Goal: Task Accomplishment & Management: Complete application form

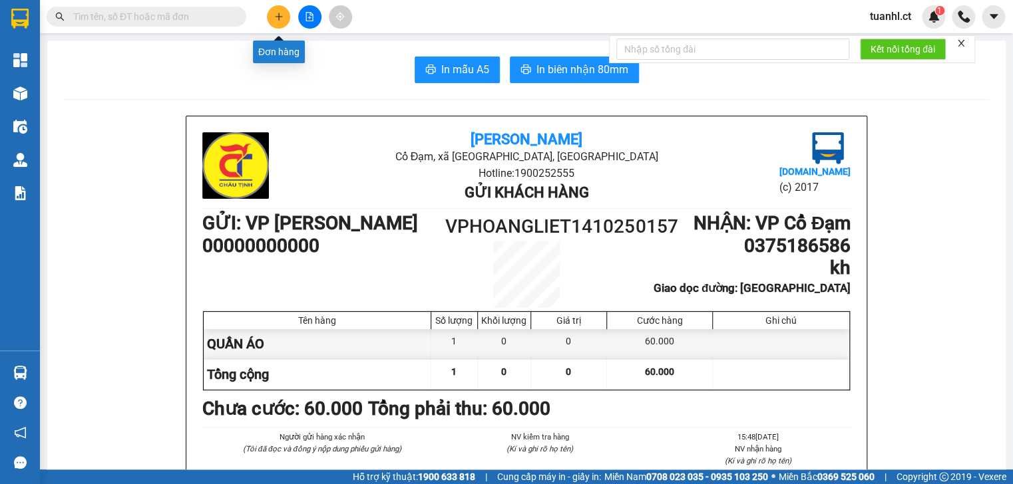
click at [279, 24] on button at bounding box center [278, 16] width 23 height 23
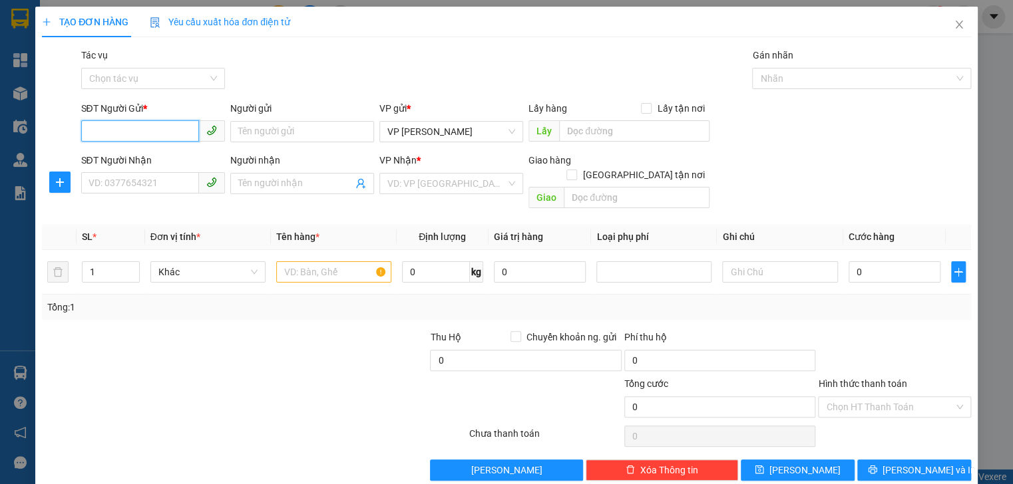
click at [126, 138] on input "SĐT Người Gửi *" at bounding box center [140, 130] width 118 height 21
type input "0984483397"
click at [120, 157] on div "0984483397" at bounding box center [151, 158] width 126 height 15
type input "0969916879"
type input "xuân an"
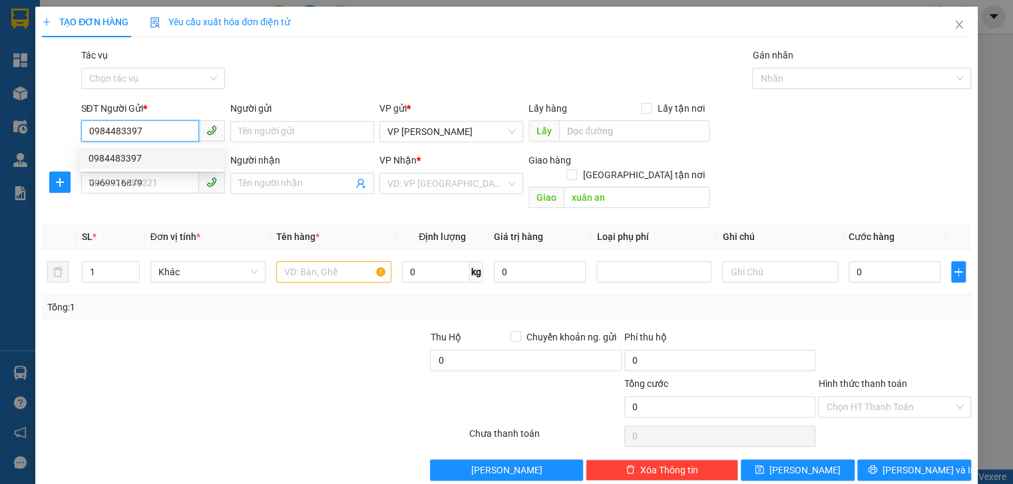
type input "200.000"
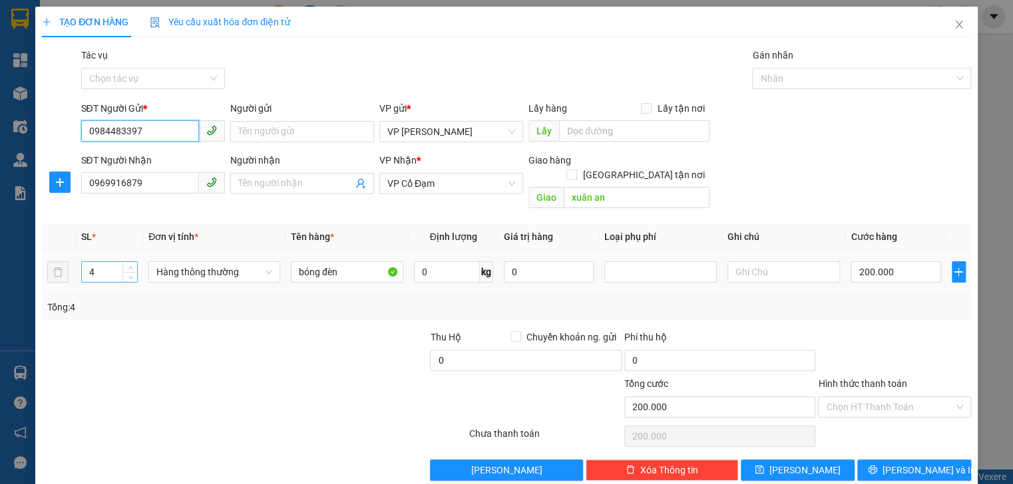
type input "0984483397"
click at [102, 262] on input "4" at bounding box center [109, 272] width 55 height 20
type input "1"
click at [903, 261] on input "200.000" at bounding box center [895, 271] width 90 height 21
type input "0"
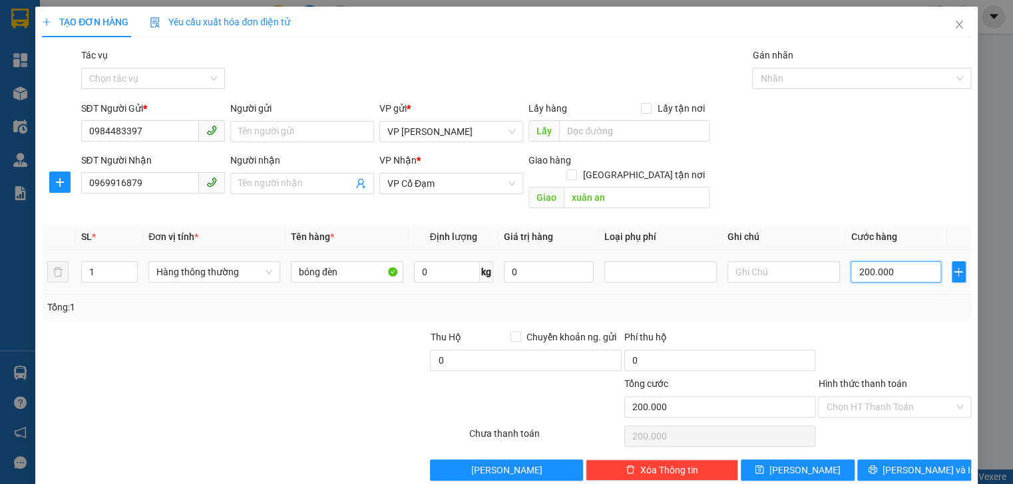
type input "0"
type input "5"
type input "05"
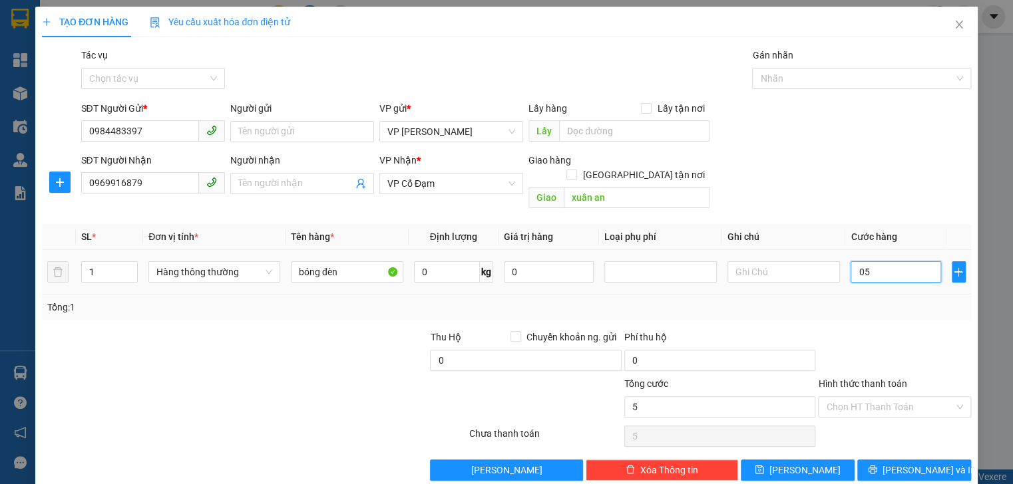
type input "0"
click at [850, 261] on input "0" at bounding box center [895, 271] width 90 height 21
type input "50"
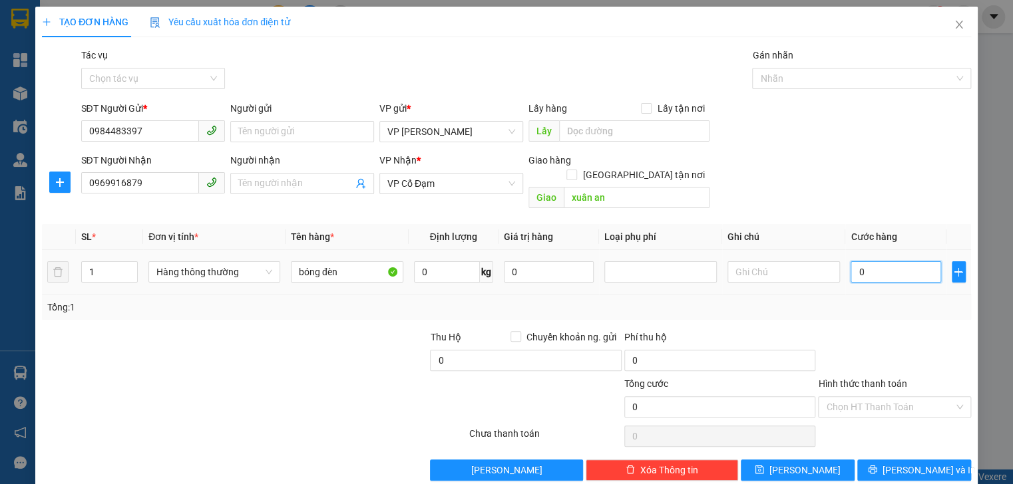
type input "50"
type input "50.000"
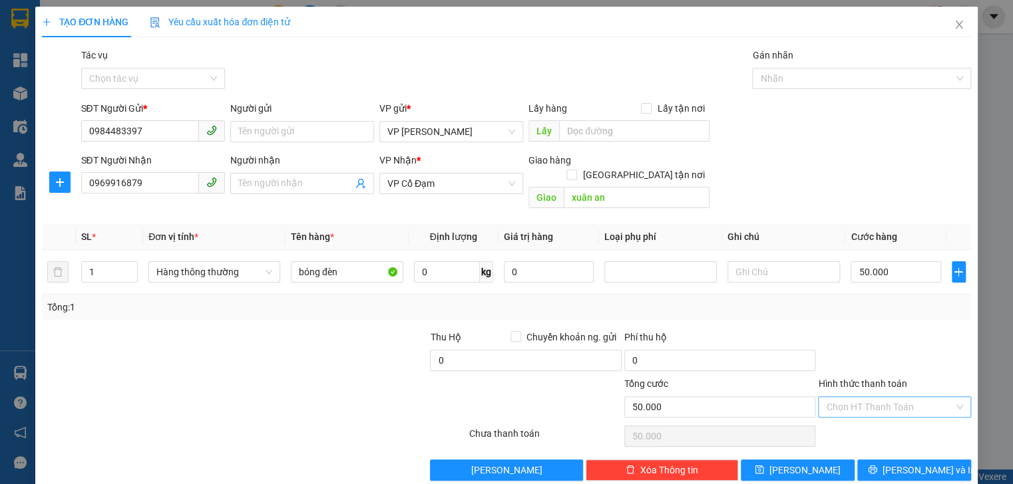
click at [885, 397] on input "Hình thức thanh toán" at bounding box center [889, 407] width 127 height 20
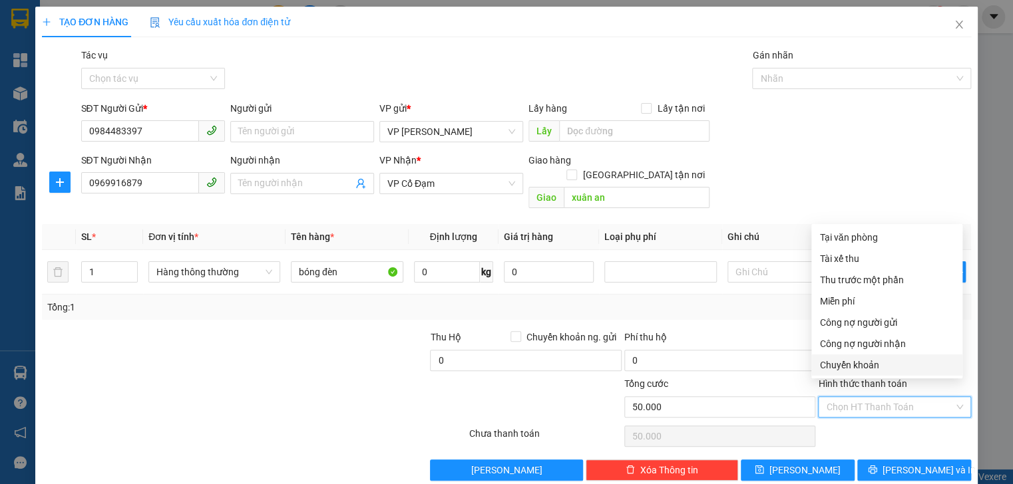
click at [868, 362] on div "Chuyển khoản" at bounding box center [886, 365] width 135 height 15
type input "0"
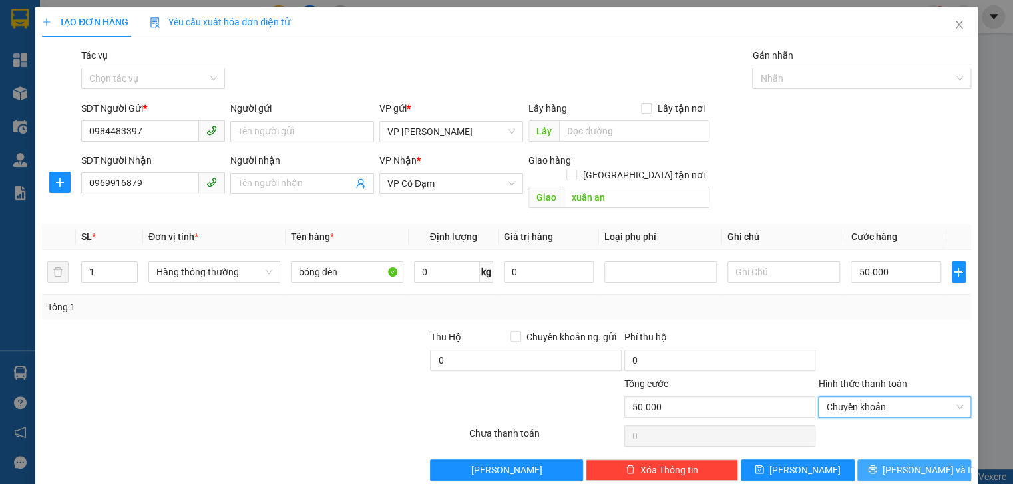
click at [889, 460] on button "[PERSON_NAME] và In" at bounding box center [914, 470] width 114 height 21
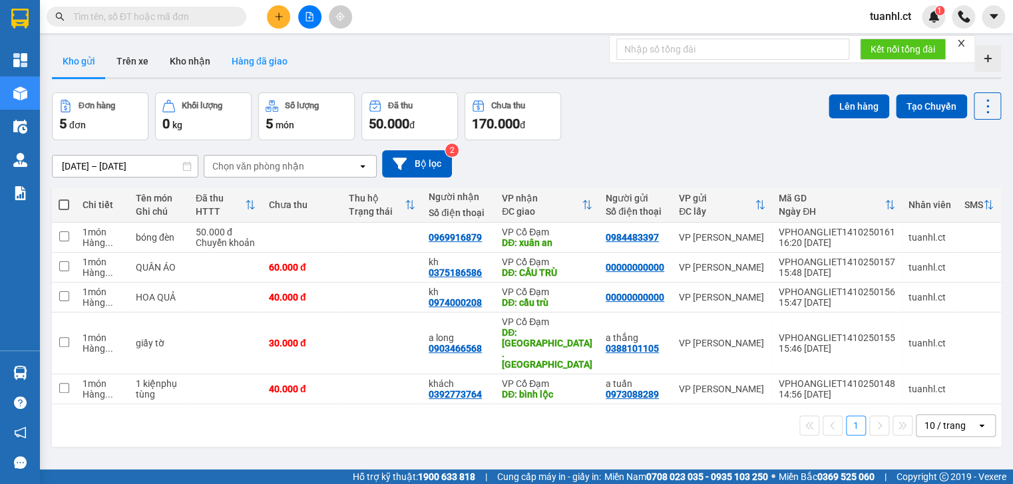
click at [260, 63] on button "Hàng đã giao" at bounding box center [259, 61] width 77 height 32
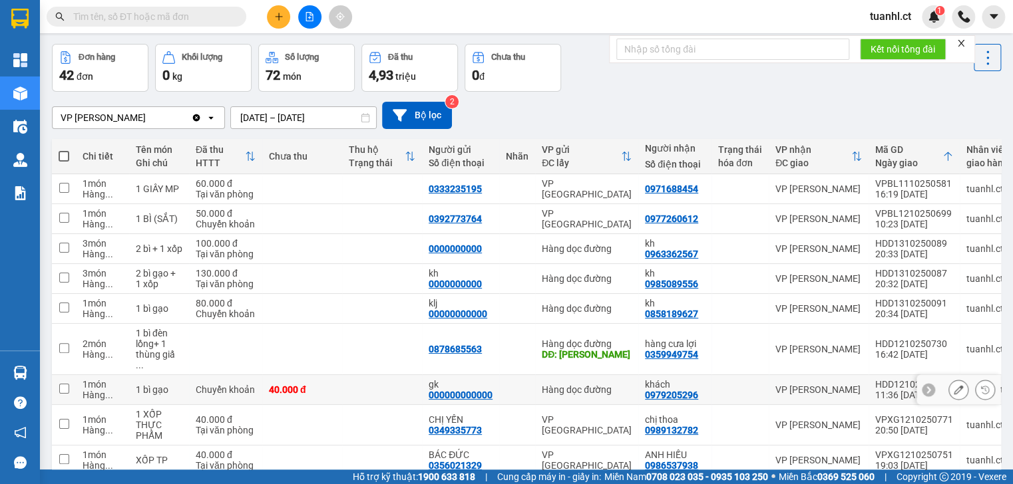
scroll to position [106, 0]
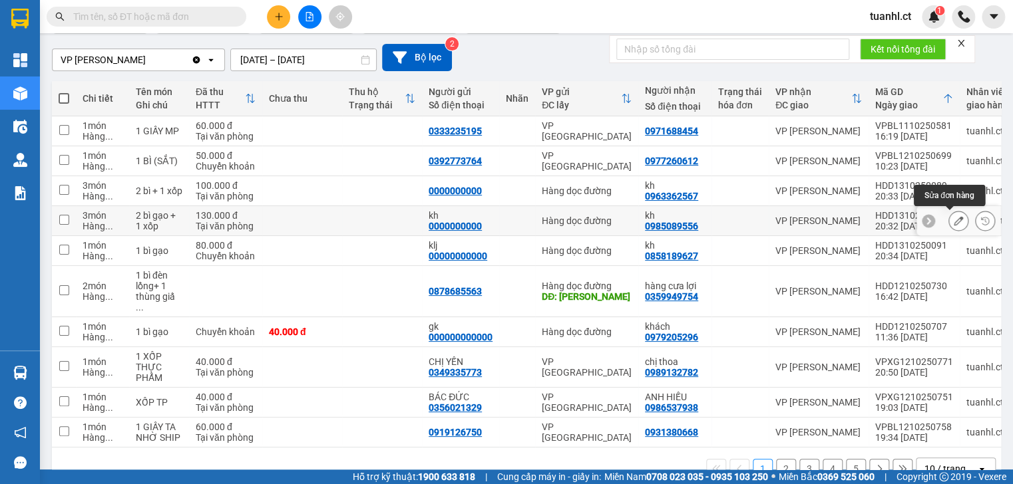
click at [953, 221] on icon at bounding box center [957, 220] width 9 height 9
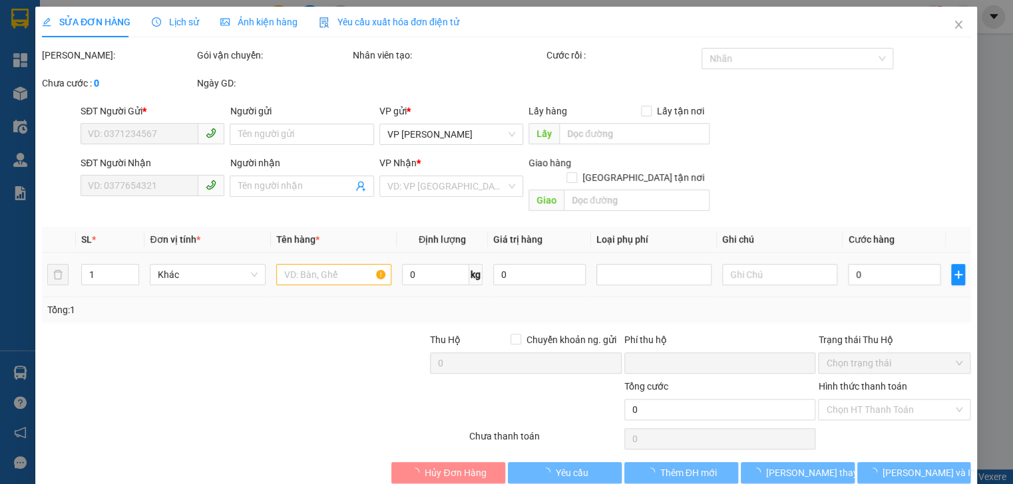
type input "0000000000"
type input "kh"
type input "0985089556"
type input "kh"
type input "0"
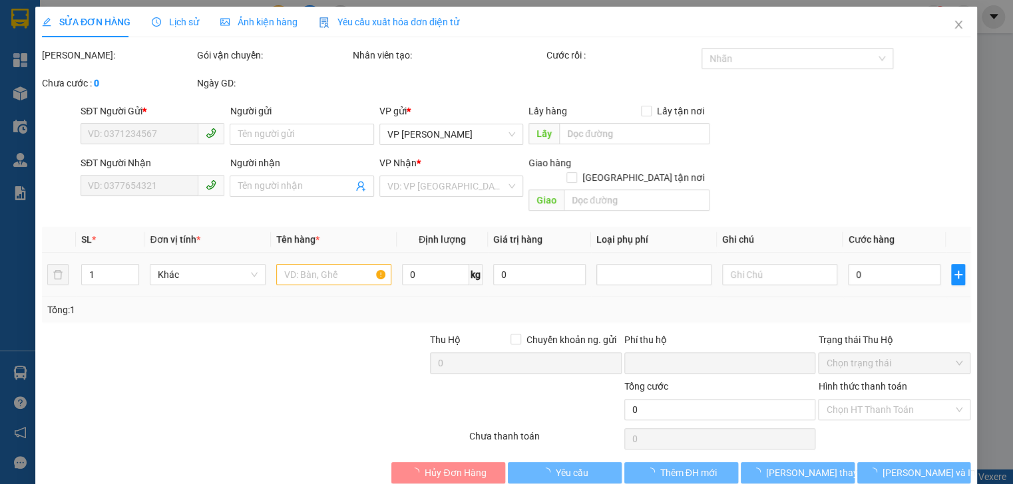
type input "130.000"
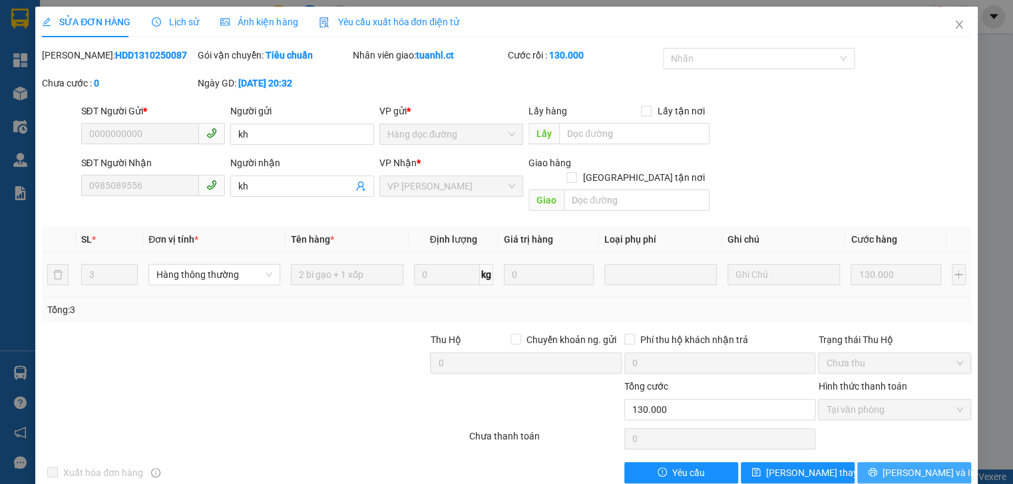
click at [876, 468] on icon "printer" at bounding box center [872, 472] width 9 height 9
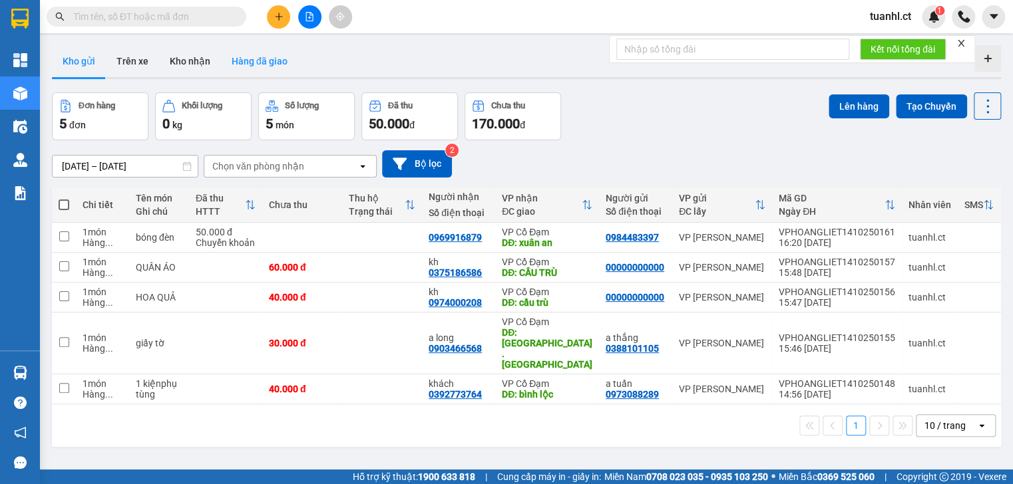
click at [267, 69] on button "Hàng đã giao" at bounding box center [259, 61] width 77 height 32
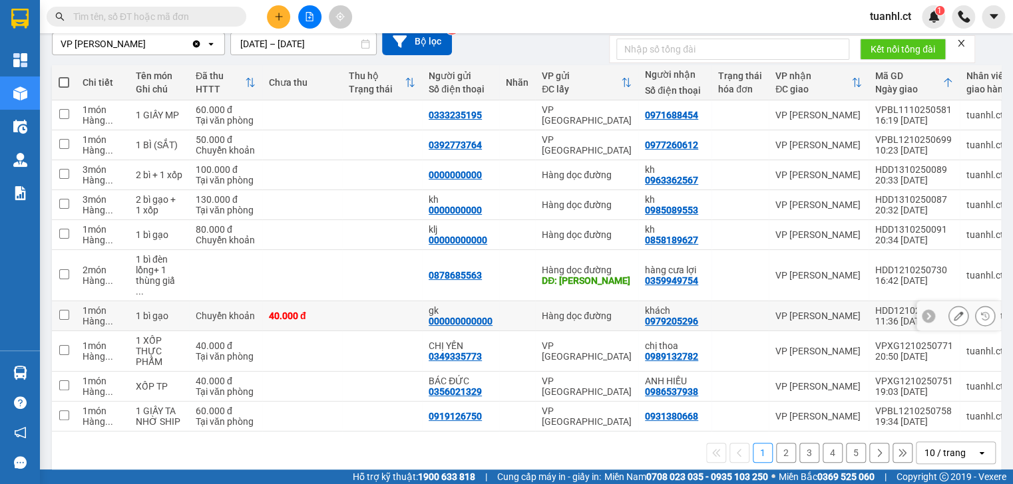
scroll to position [131, 0]
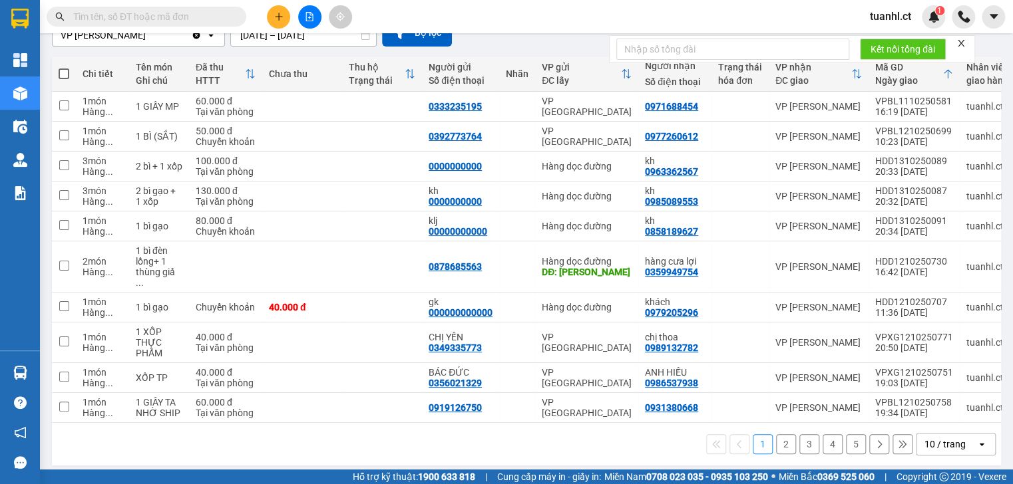
click at [782, 440] on button "2" at bounding box center [786, 444] width 20 height 20
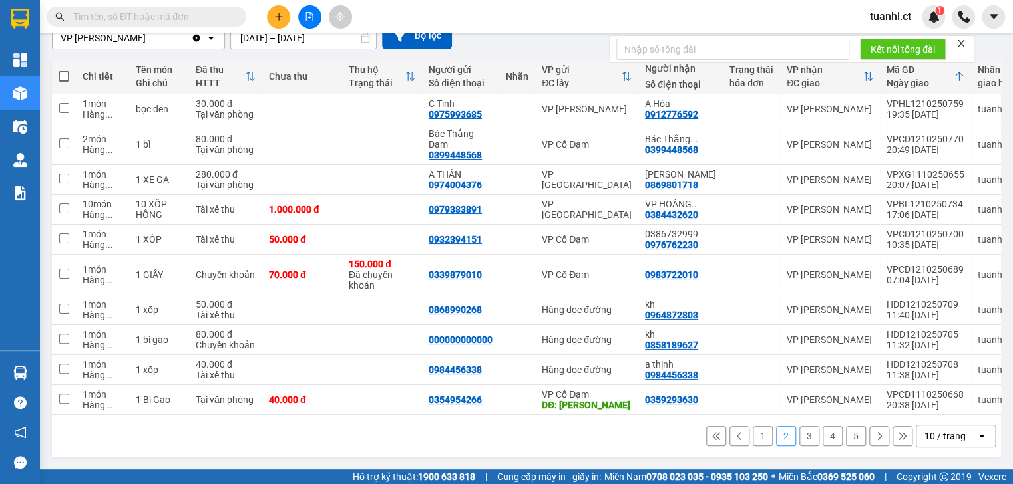
click at [141, 19] on input "text" at bounding box center [151, 16] width 157 height 15
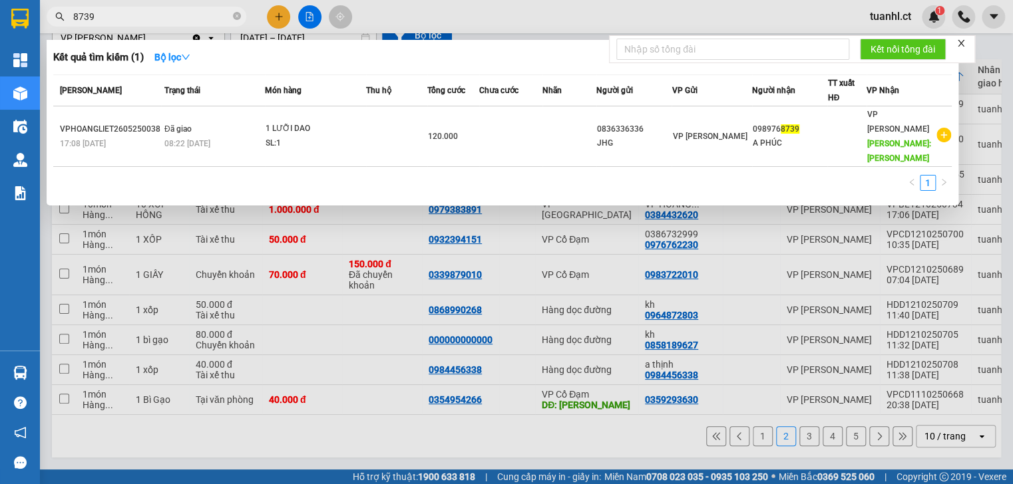
type input "8739"
click at [357, 452] on div at bounding box center [506, 242] width 1013 height 484
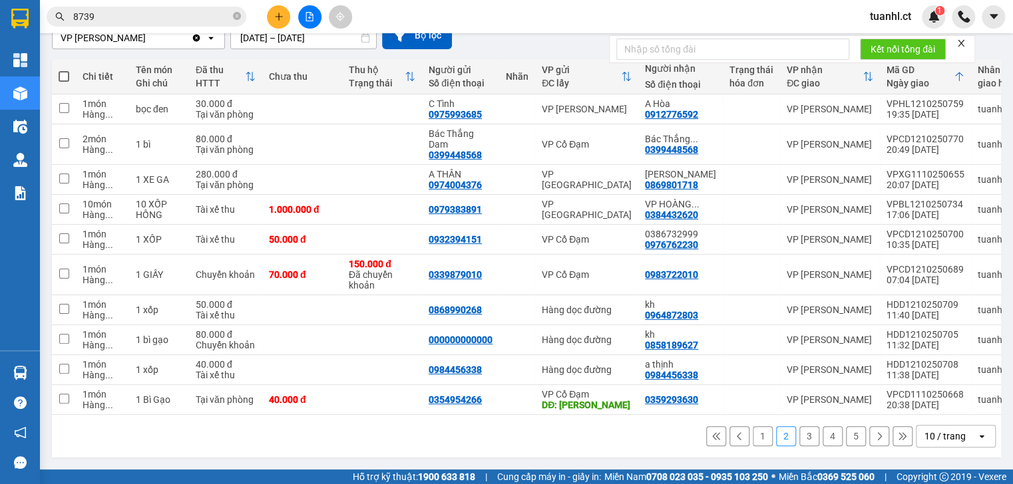
click at [799, 437] on button "3" at bounding box center [809, 436] width 20 height 20
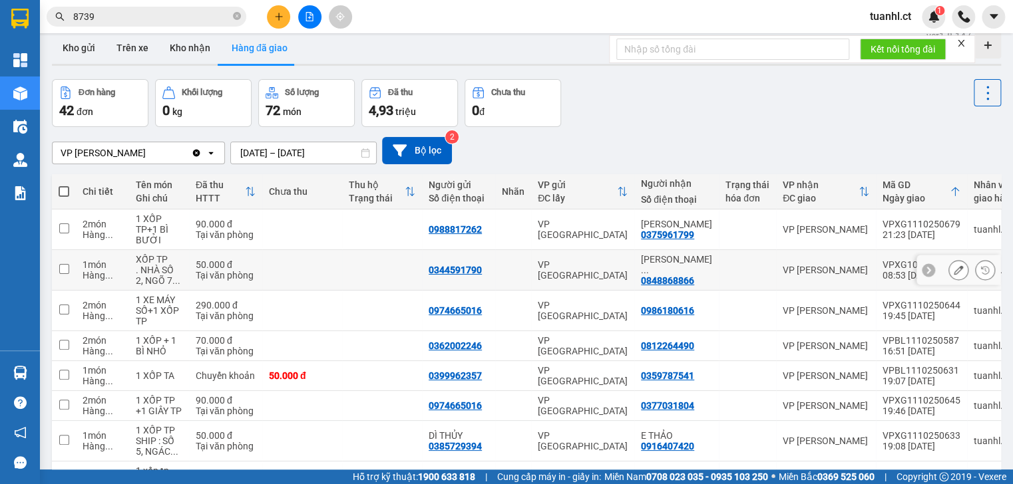
scroll to position [0, 0]
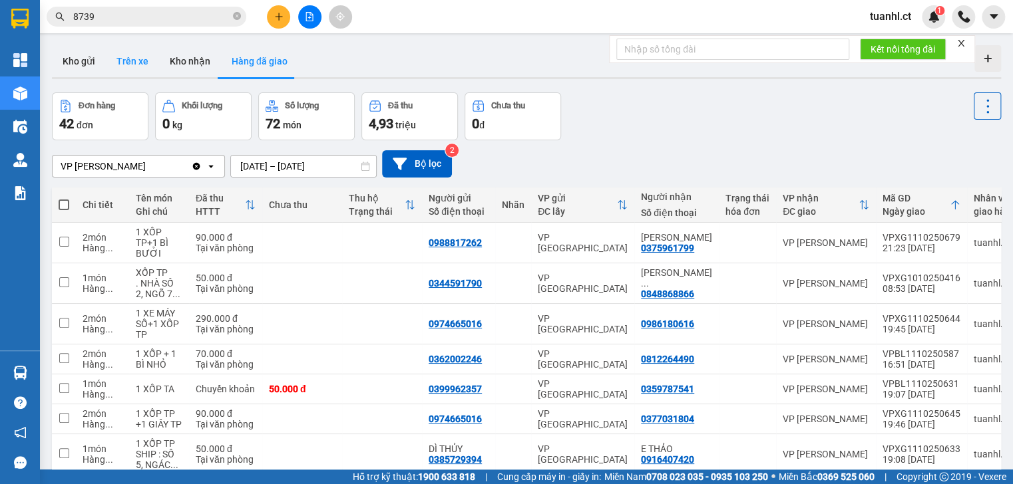
click at [138, 59] on button "Trên xe" at bounding box center [132, 61] width 53 height 32
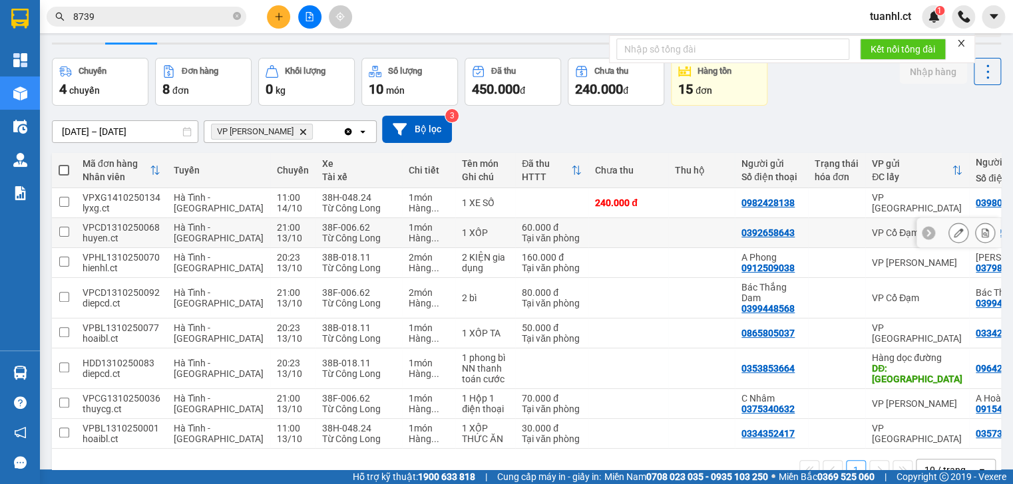
scroll to position [53, 0]
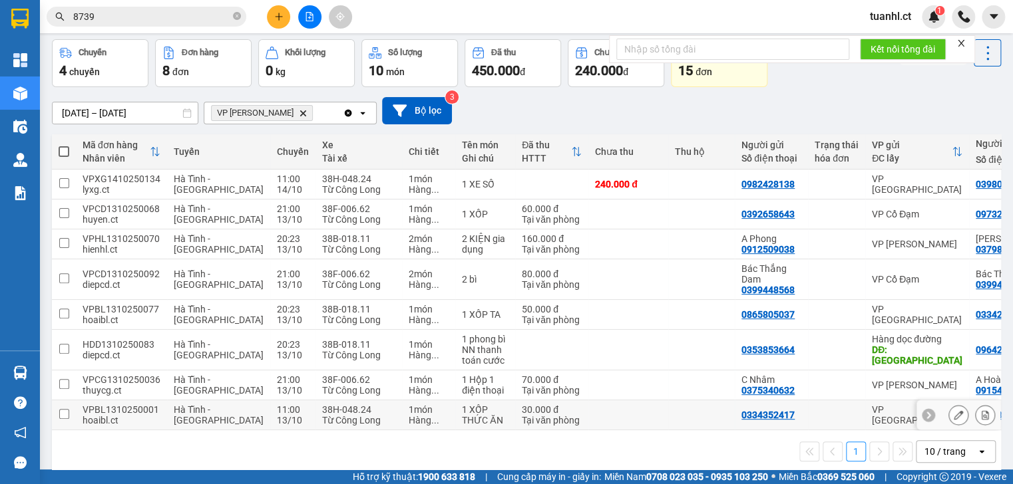
click at [322, 410] on div "38H-048.24" at bounding box center [358, 409] width 73 height 11
checkbox input "true"
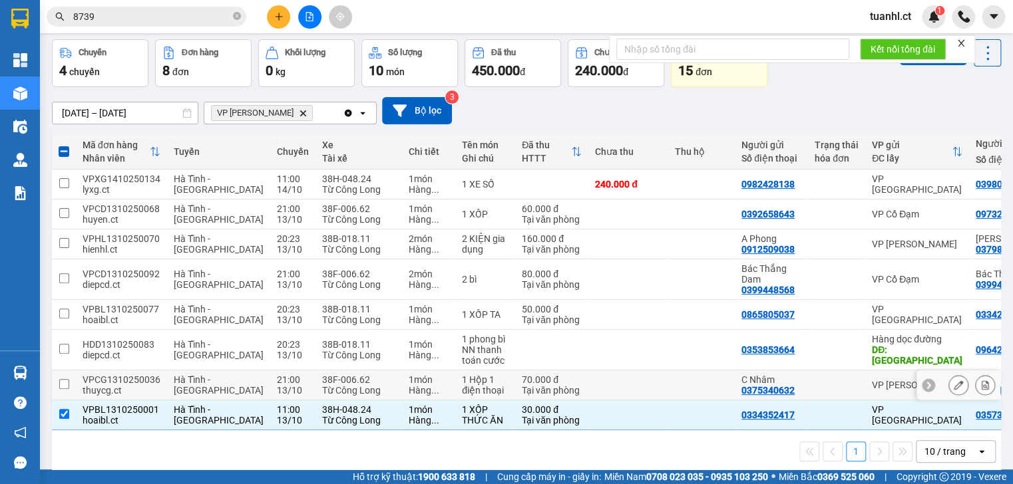
click at [408, 389] on div "Hàng ..." at bounding box center [428, 390] width 40 height 11
checkbox input "true"
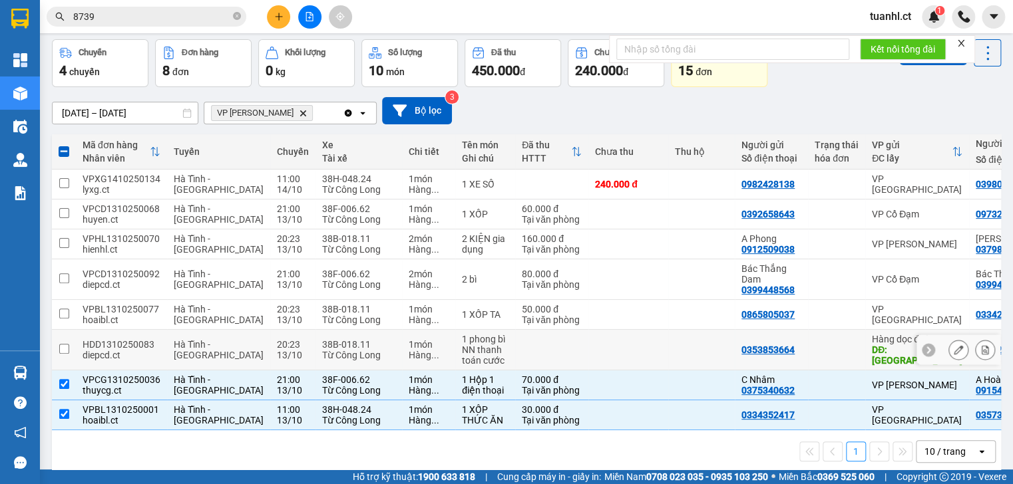
click at [408, 344] on div "1 món" at bounding box center [428, 344] width 40 height 11
checkbox input "true"
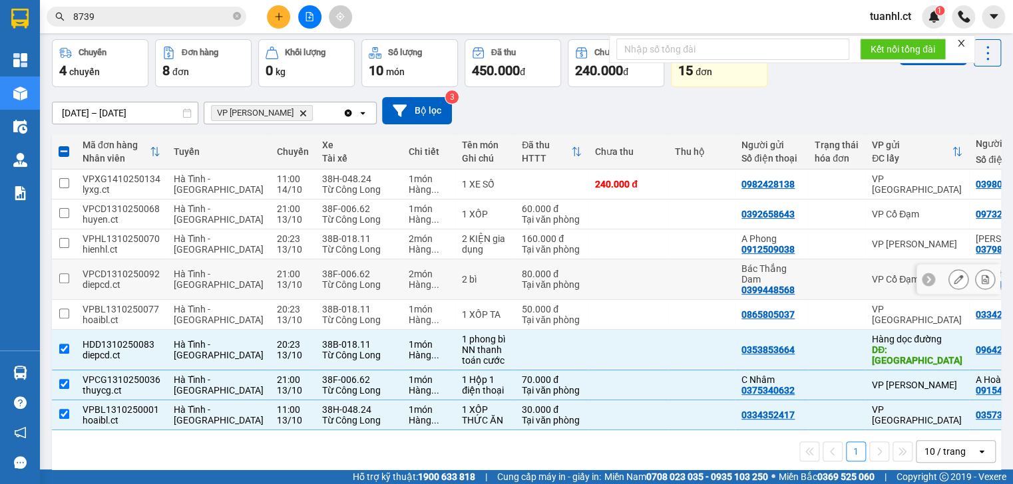
click at [402, 295] on td "2 món Hàng ..." at bounding box center [428, 279] width 53 height 41
checkbox input "true"
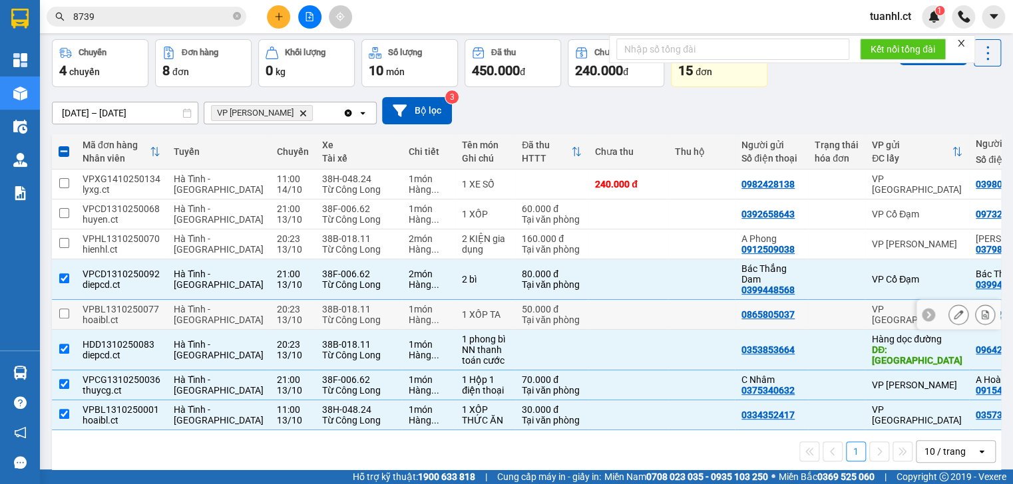
click at [408, 308] on div "1 món" at bounding box center [428, 309] width 40 height 11
checkbox input "true"
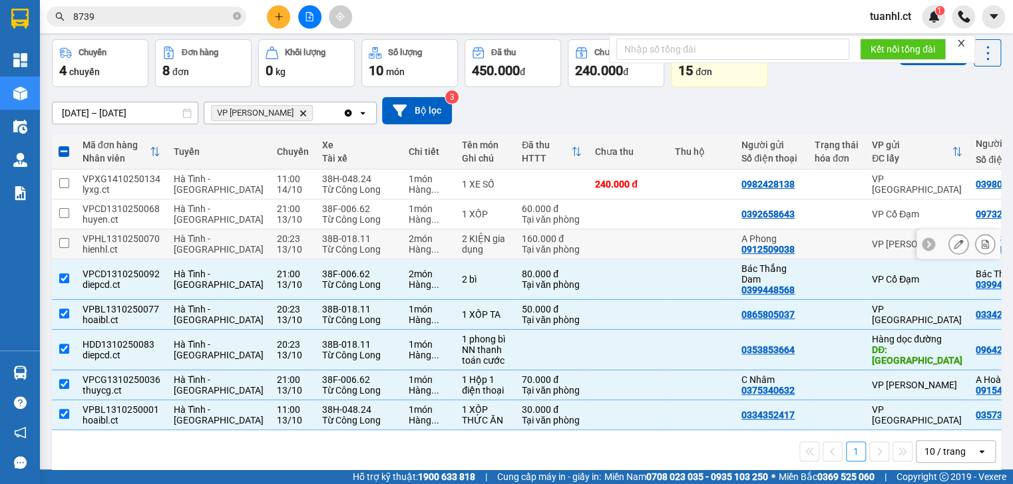
click at [411, 241] on td "2 món Hàng ..." at bounding box center [428, 245] width 53 height 30
checkbox input "true"
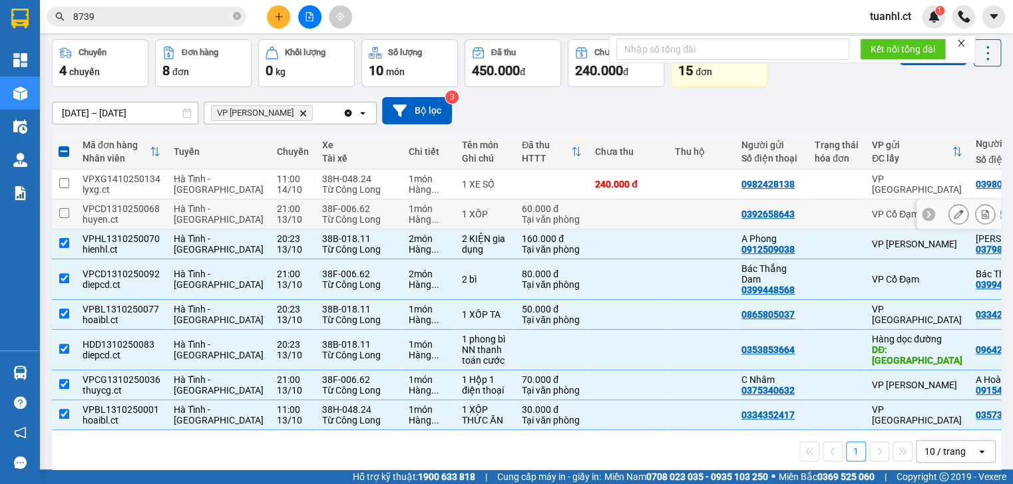
click at [462, 216] on div "1 XỐP" at bounding box center [485, 214] width 47 height 11
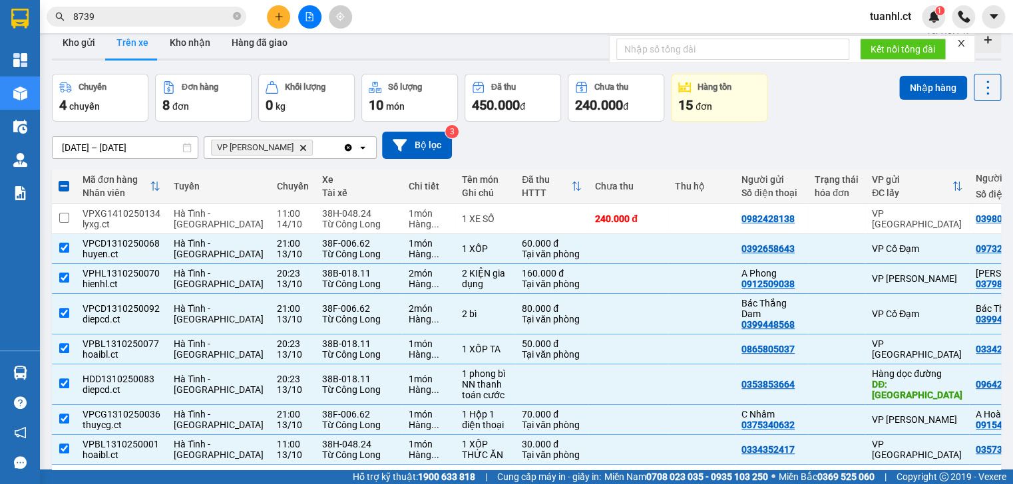
scroll to position [0, 0]
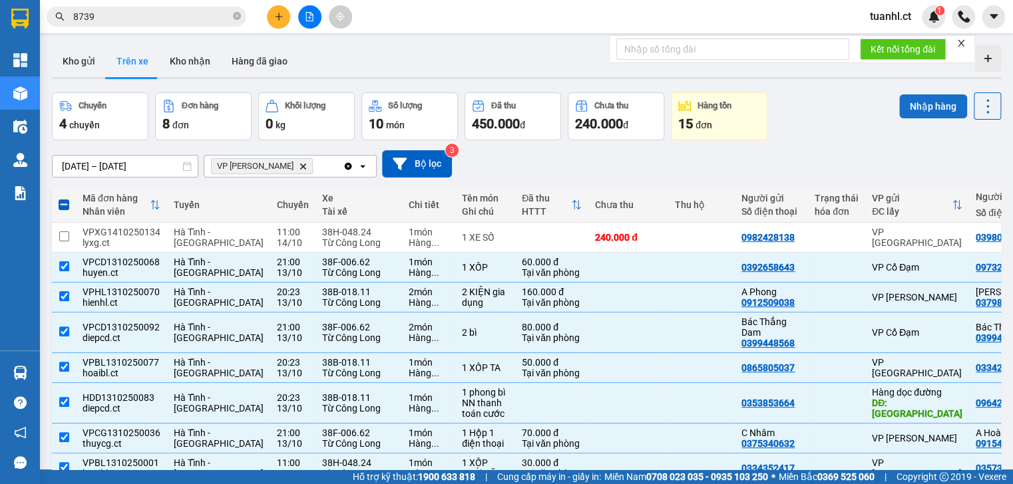
click at [915, 108] on button "Nhập hàng" at bounding box center [933, 106] width 68 height 24
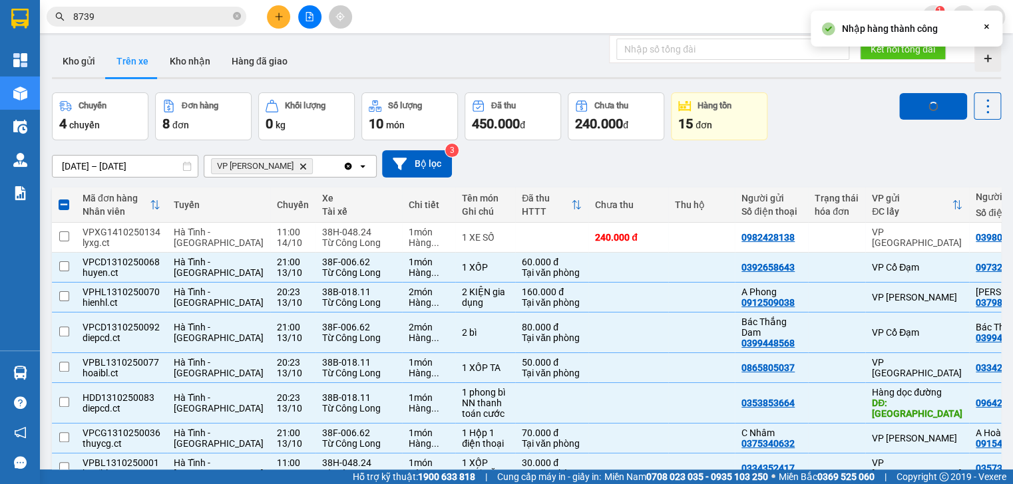
checkbox input "false"
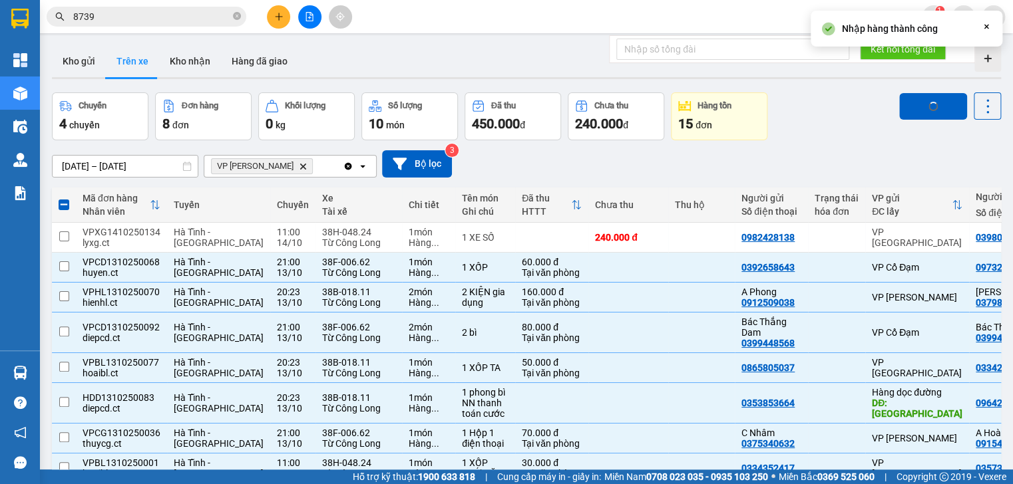
checkbox input "false"
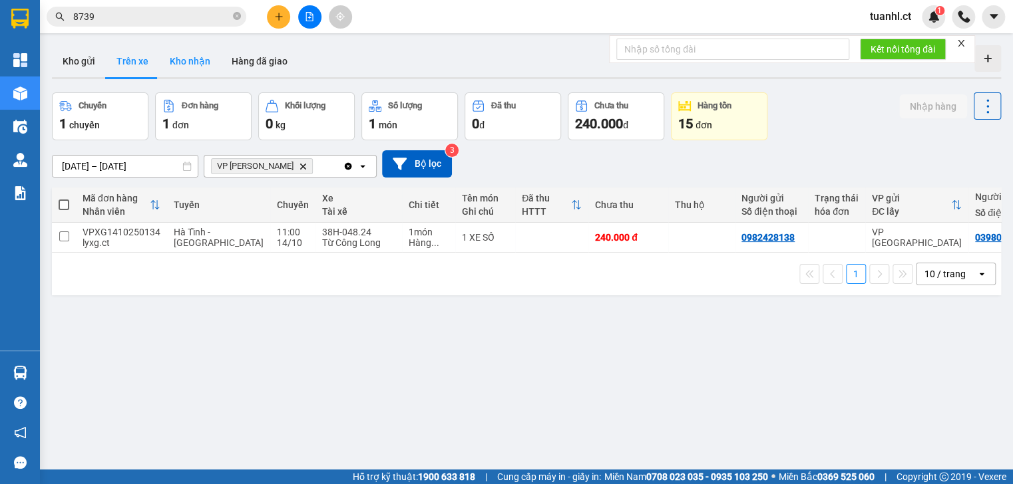
click at [206, 64] on button "Kho nhận" at bounding box center [190, 61] width 62 height 32
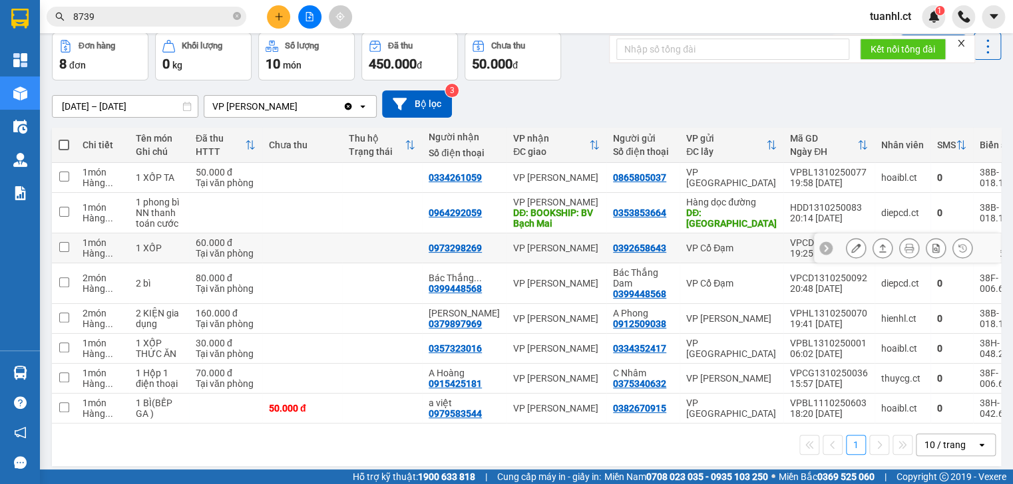
scroll to position [72, 0]
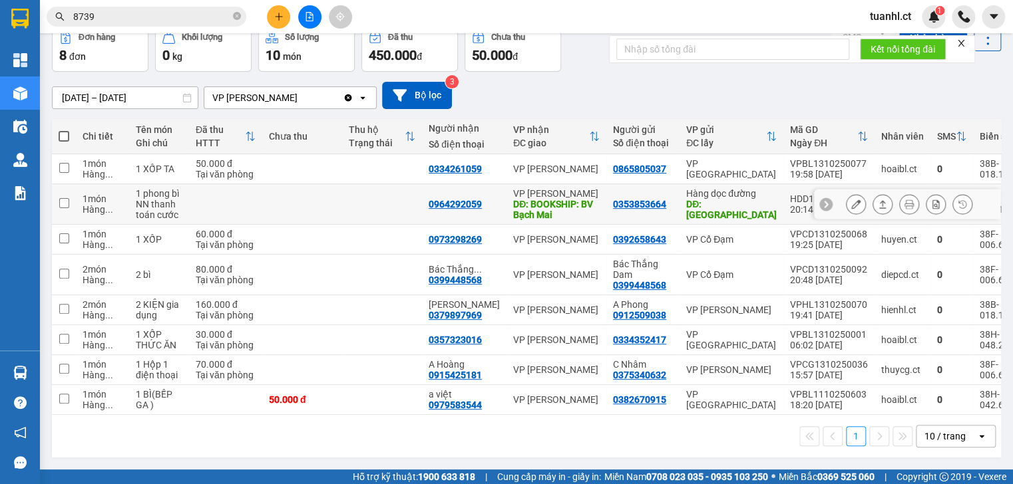
click at [851, 200] on icon at bounding box center [855, 204] width 9 height 9
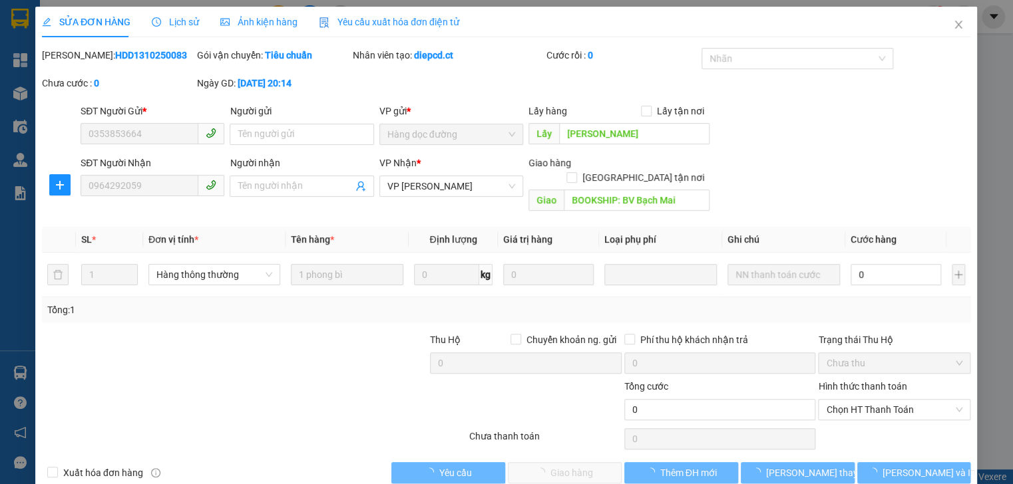
type input "0353853664"
type input "Tùng Lộc"
type input "0964292059"
type input "BOOKSHIP: BV Bạch Mai"
type input "0"
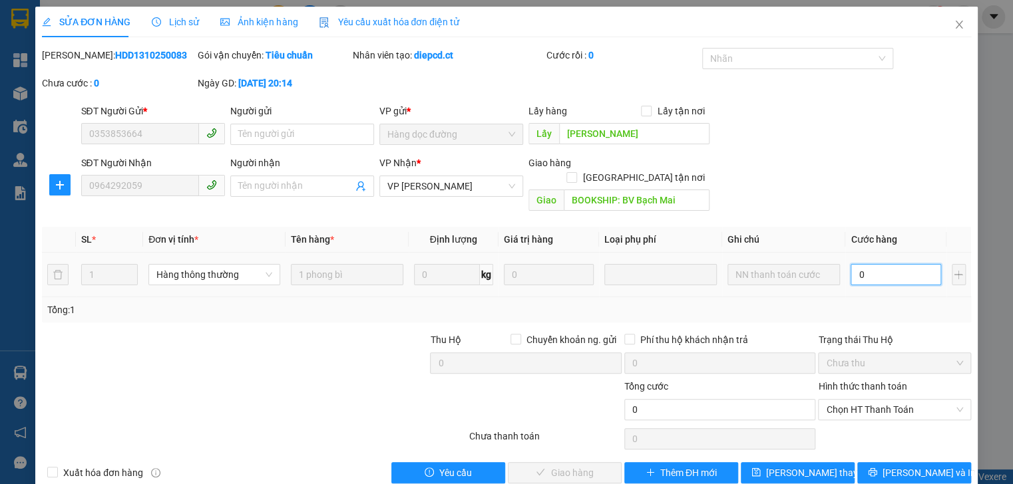
click at [863, 264] on input "0" at bounding box center [895, 274] width 90 height 21
type input "3"
type input "30"
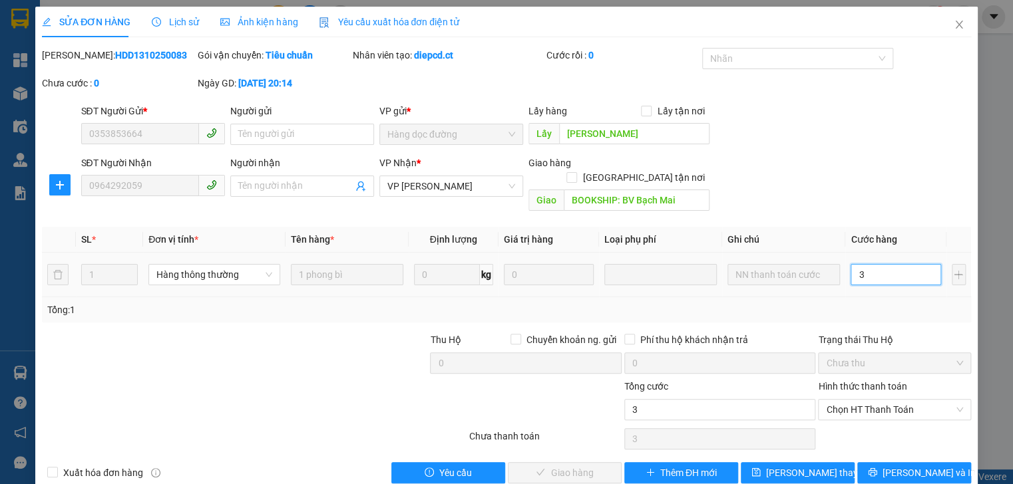
type input "30"
click at [882, 400] on span "Chọn HT Thanh Toán" at bounding box center [894, 410] width 136 height 20
type input "30"
type input "30.000"
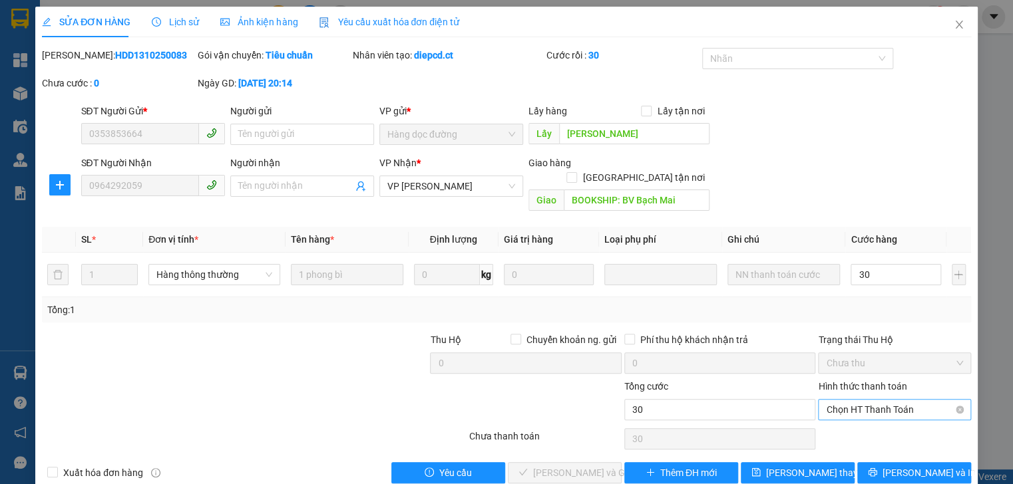
type input "30.000"
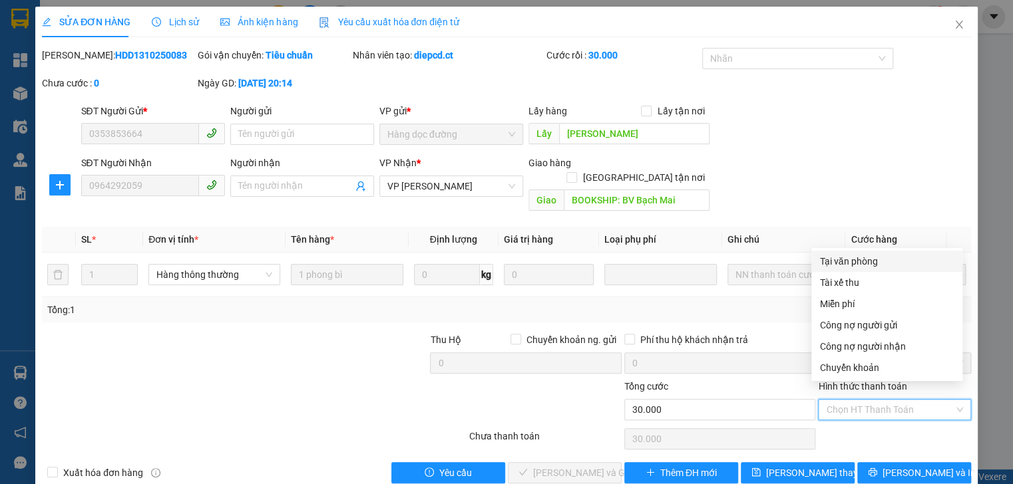
click at [851, 263] on div "Tại văn phòng" at bounding box center [886, 261] width 135 height 15
type input "0"
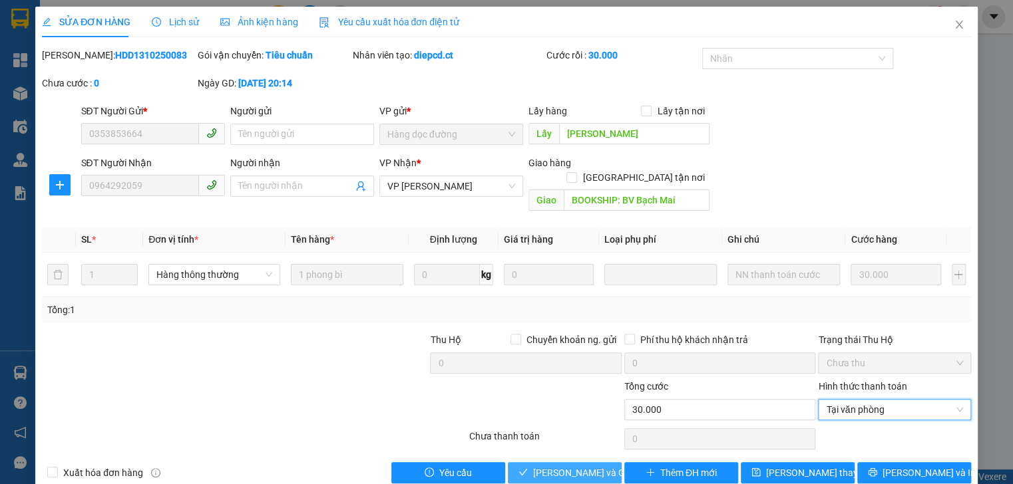
click at [578, 466] on span "Lưu và Giao hàng" at bounding box center [597, 473] width 128 height 15
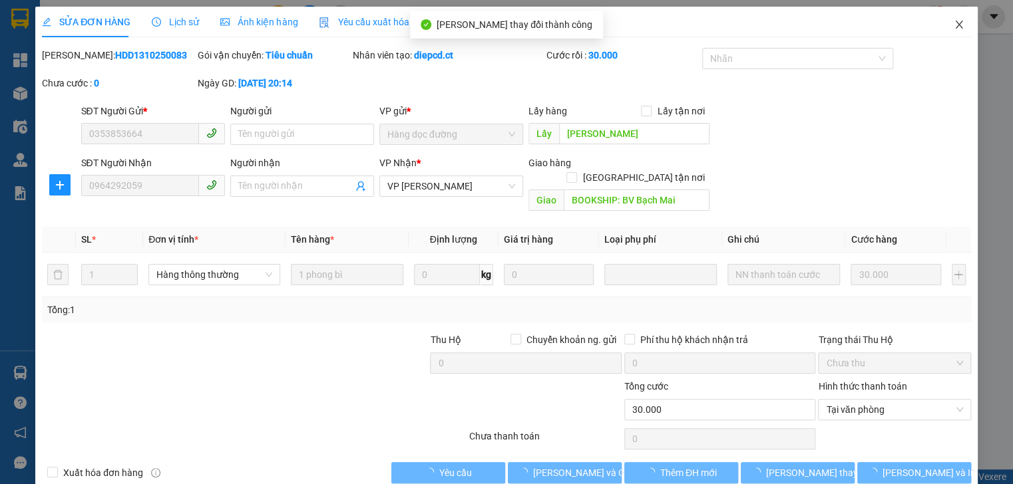
click at [951, 19] on span "Close" at bounding box center [958, 25] width 37 height 37
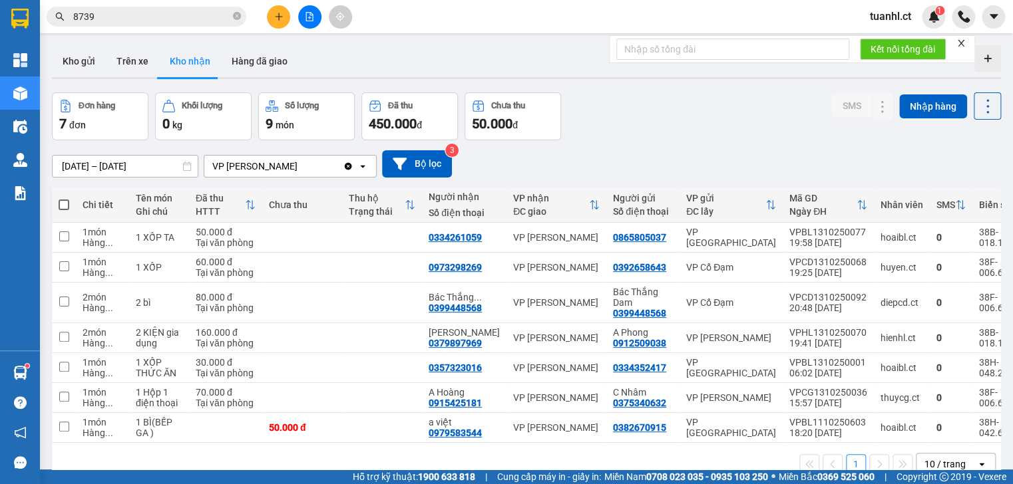
click at [274, 13] on icon "plus" at bounding box center [278, 16] width 9 height 9
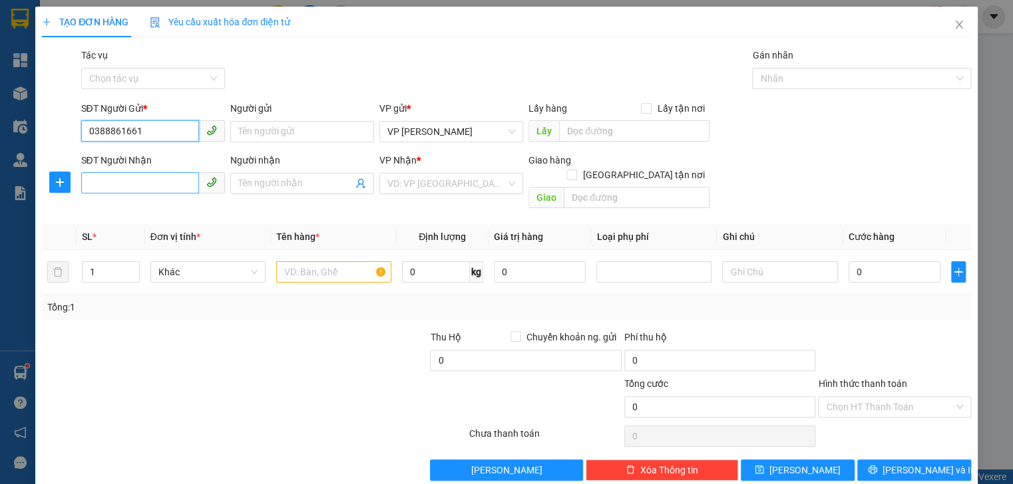
type input "0388861661"
click at [108, 184] on input "SĐT Người Nhận" at bounding box center [140, 182] width 118 height 21
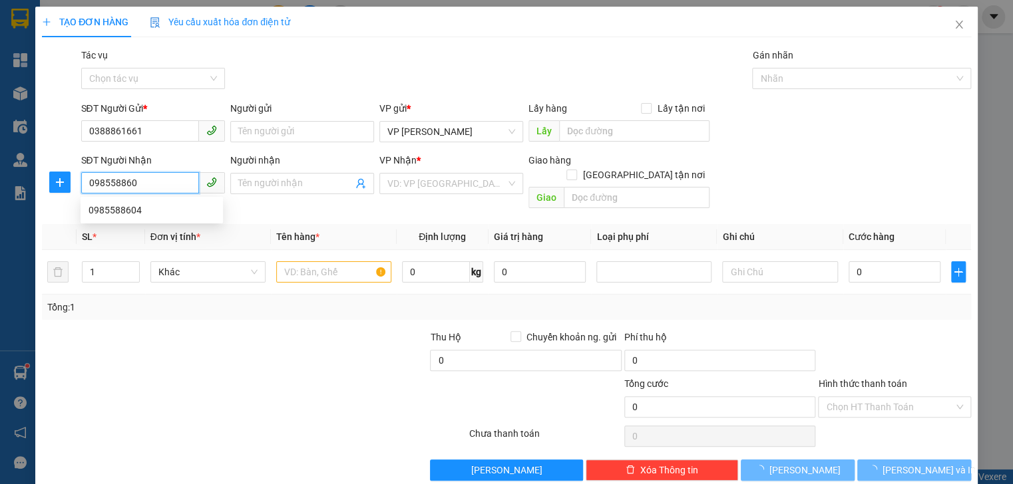
type input "0985588604"
click at [142, 208] on div "0985588604" at bounding box center [151, 210] width 126 height 15
type input "xuân mỹ"
type input "340.000"
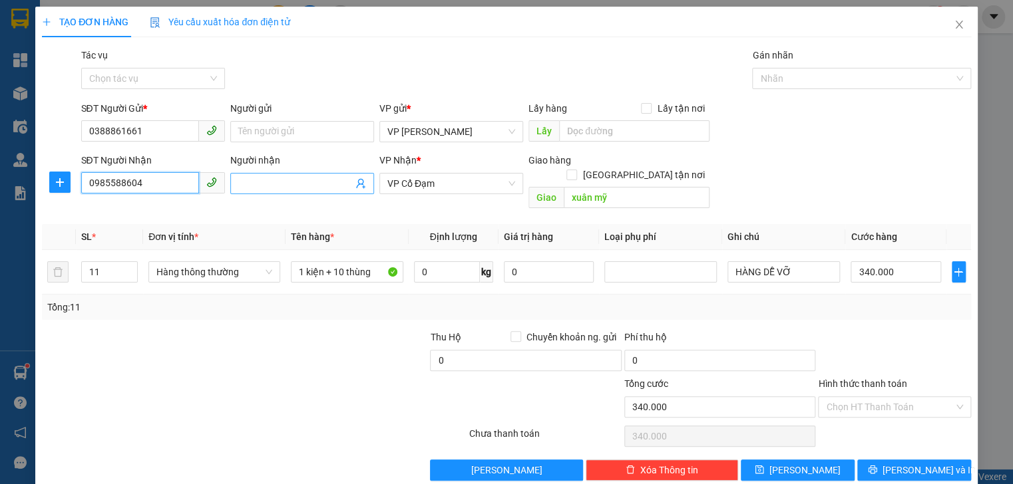
type input "0985588604"
click at [251, 183] on input "Người nhận" at bounding box center [295, 183] width 114 height 15
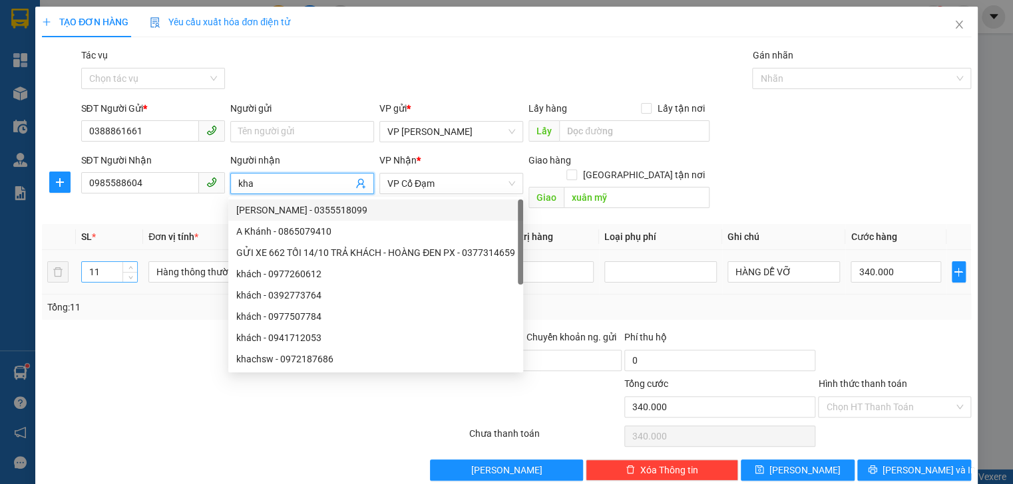
type input "kha"
click at [103, 262] on input "11" at bounding box center [109, 272] width 55 height 20
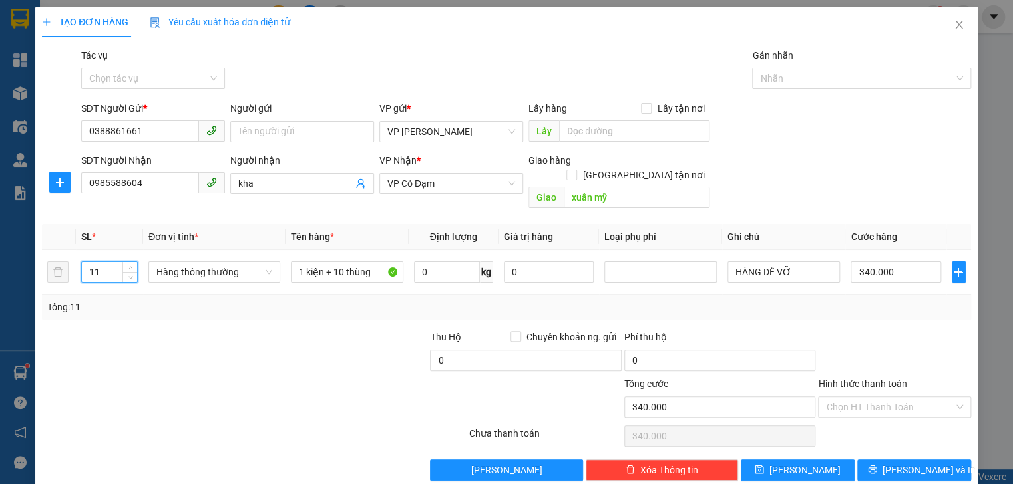
type input "1"
type input "2"
click at [370, 261] on input "1 kiện + 10 thùng" at bounding box center [347, 271] width 112 height 21
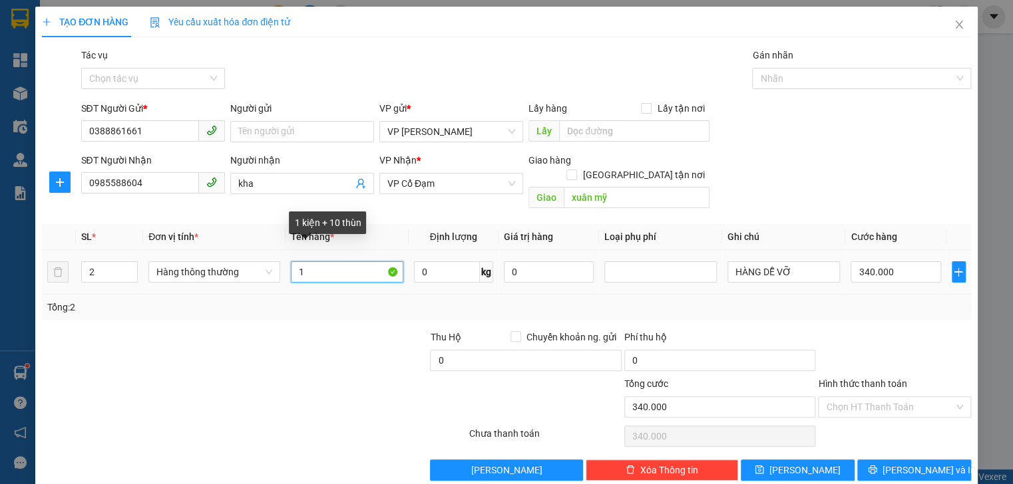
type input "1"
click at [305, 261] on input "text" at bounding box center [347, 271] width 112 height 21
click at [301, 261] on input "text" at bounding box center [347, 271] width 112 height 21
type input "2"
type input "bệ vệ sinh"
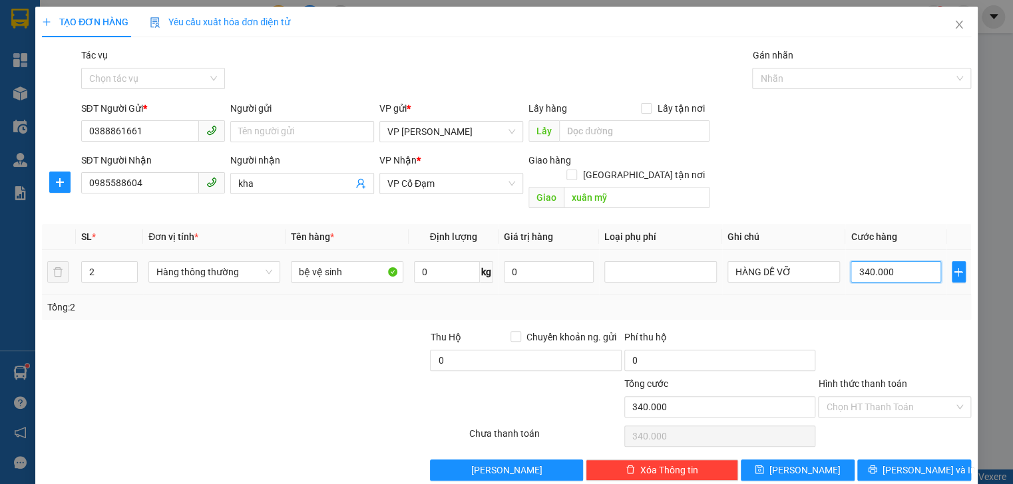
click at [900, 264] on input "340.000" at bounding box center [895, 271] width 90 height 21
type input "0"
click at [850, 261] on input "0" at bounding box center [895, 271] width 90 height 21
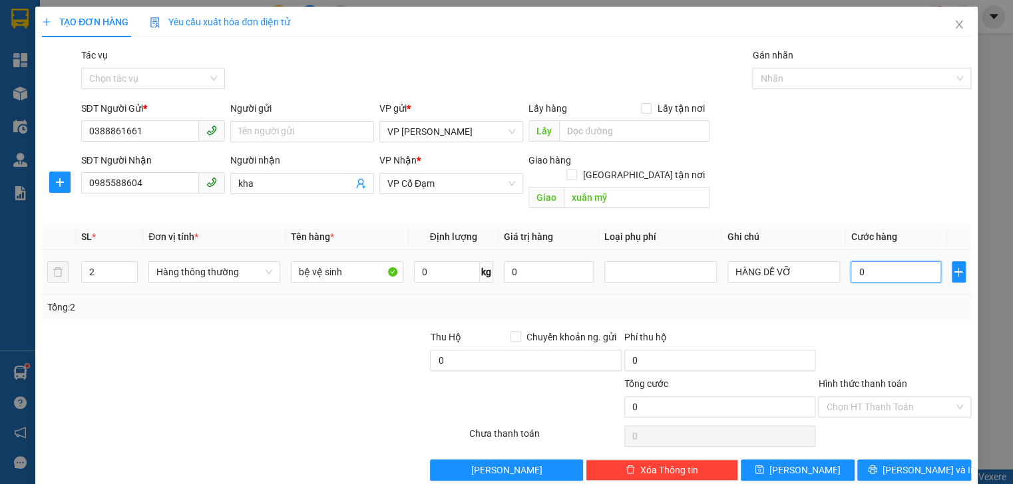
type input "20"
type input "200"
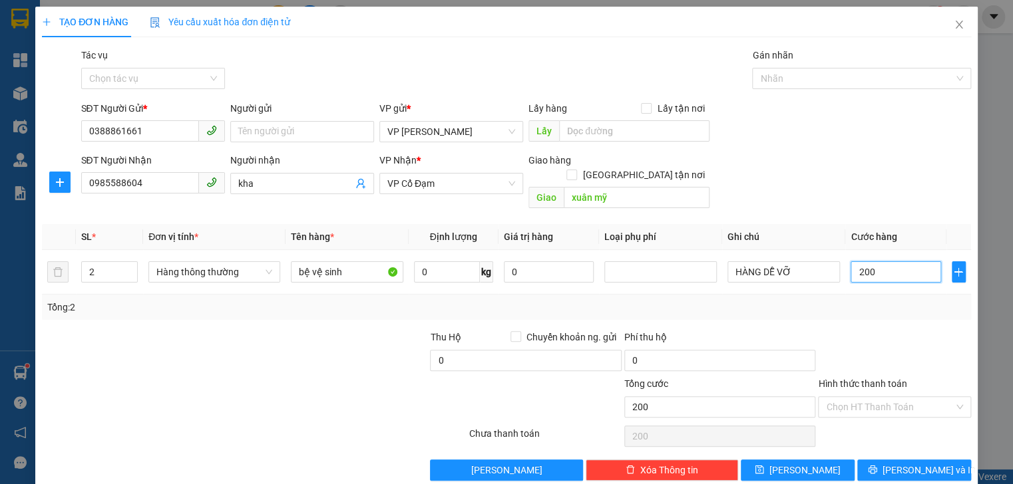
type input "200"
type input "200.000"
click at [870, 301] on div "Tổng: 2" at bounding box center [506, 307] width 928 height 25
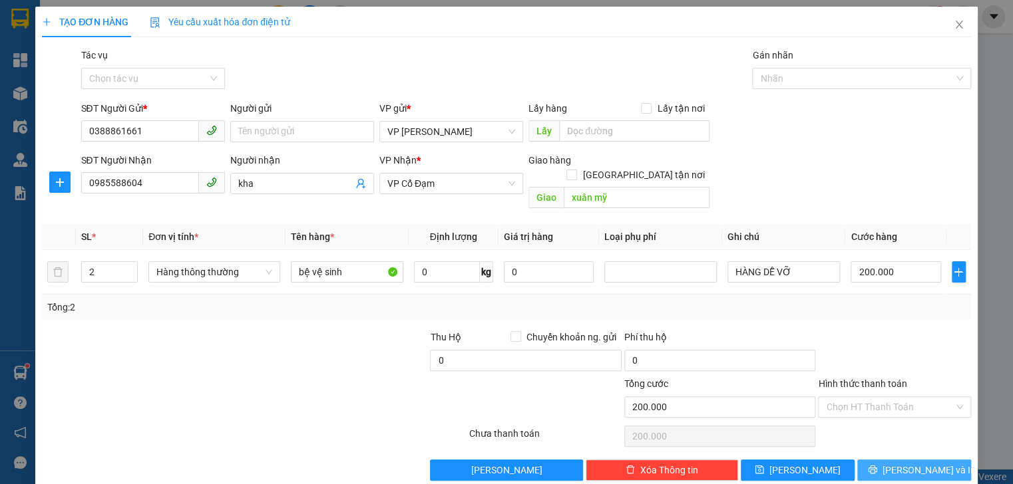
click at [920, 463] on span "[PERSON_NAME] và In" at bounding box center [928, 470] width 93 height 15
